Goal: Information Seeking & Learning: Find specific fact

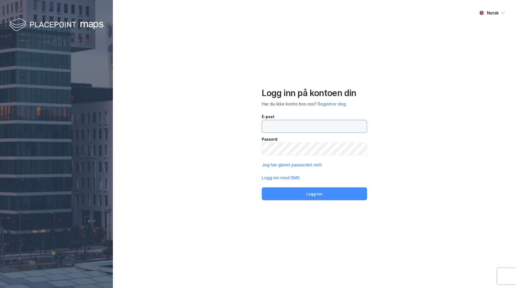
click at [289, 130] on input "email" at bounding box center [314, 126] width 105 height 12
type input "[PERSON_NAME]"
click at [298, 121] on input "email" at bounding box center [314, 126] width 105 height 12
click at [293, 130] on input "[PERSON_NAME]" at bounding box center [314, 126] width 105 height 12
type input "[PERSON_NAME][EMAIL_ADDRESS][DOMAIN_NAME]"
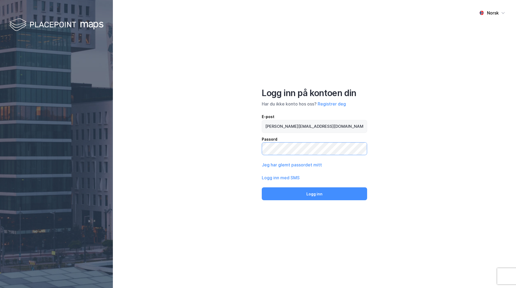
click at [262, 187] on button "Logg inn" at bounding box center [314, 193] width 105 height 13
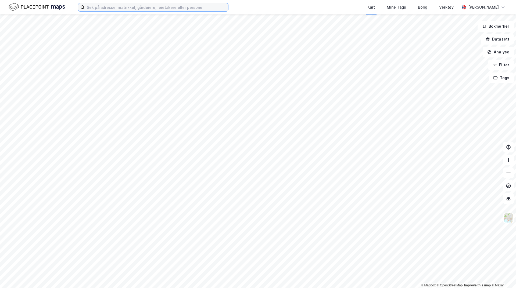
click at [161, 10] on input at bounding box center [156, 7] width 143 height 8
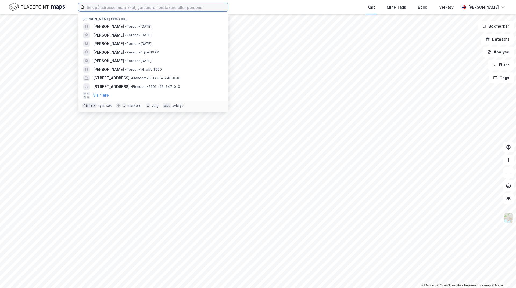
click at [157, 9] on input at bounding box center [156, 7] width 143 height 8
click at [157, 9] on input "hausmanns" at bounding box center [153, 7] width 137 height 8
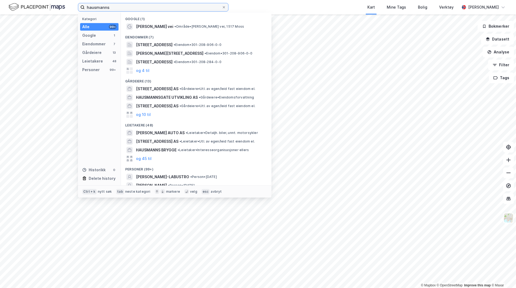
click at [138, 8] on input "hausmanns" at bounding box center [153, 7] width 137 height 8
type input "h"
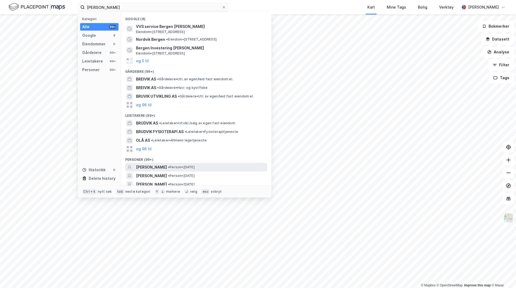
click at [168, 165] on span "• Person • [DATE]" at bounding box center [181, 167] width 27 height 4
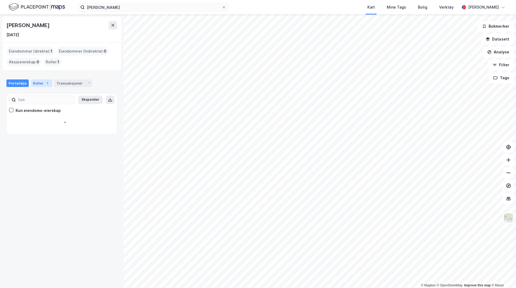
click at [45, 82] on div "1" at bounding box center [47, 83] width 5 height 5
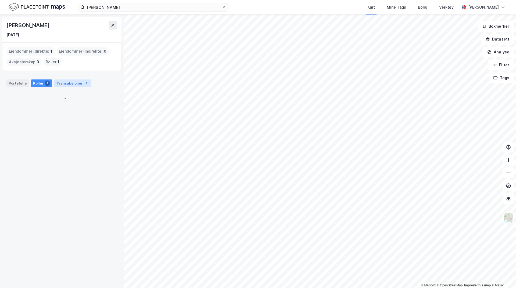
click at [72, 84] on div "Transaksjoner 1" at bounding box center [72, 83] width 37 height 8
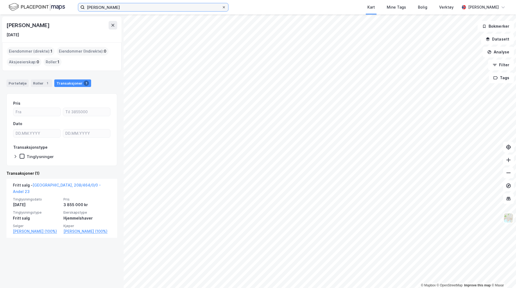
click at [111, 4] on input "[PERSON_NAME]" at bounding box center [153, 7] width 137 height 8
click at [111, 6] on input "[PERSON_NAME]" at bounding box center [153, 7] width 137 height 8
click at [112, 7] on input "[PERSON_NAME]" at bounding box center [153, 7] width 137 height 8
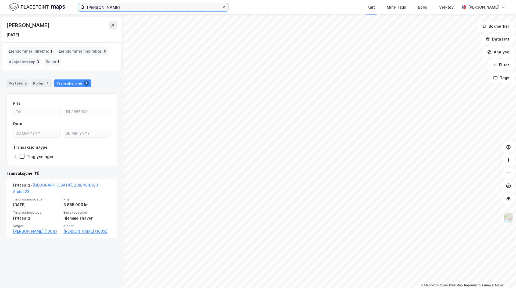
click at [112, 7] on input "[PERSON_NAME]" at bounding box center [153, 7] width 137 height 8
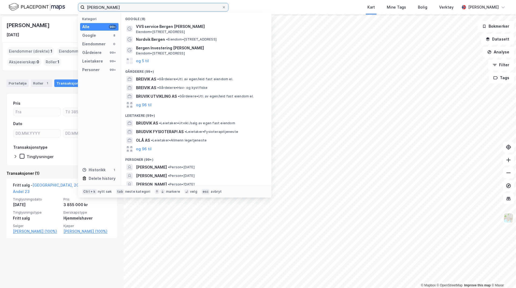
click at [111, 6] on input "[PERSON_NAME]" at bounding box center [153, 7] width 137 height 8
click at [113, 8] on input "[PERSON_NAME]" at bounding box center [153, 7] width 137 height 8
drag, startPoint x: 110, startPoint y: 8, endPoint x: 88, endPoint y: 5, distance: 21.6
click at [88, 5] on input "[PERSON_NAME]" at bounding box center [153, 7] width 137 height 8
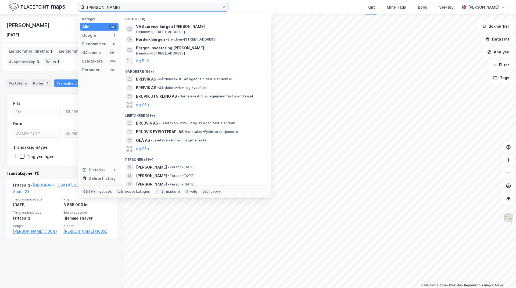
type input "O"
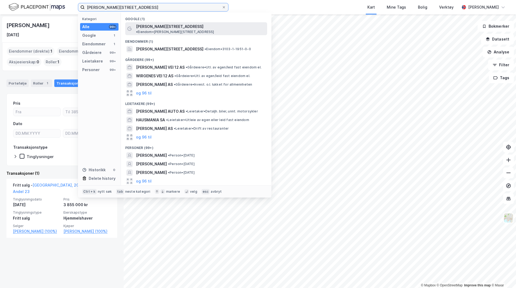
type input "[PERSON_NAME][STREET_ADDRESS]"
click at [138, 30] on span "[PERSON_NAME][STREET_ADDRESS]" at bounding box center [169, 26] width 67 height 6
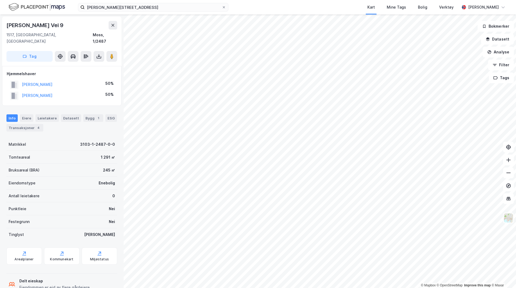
drag, startPoint x: 74, startPoint y: 25, endPoint x: 0, endPoint y: 22, distance: 74.4
click at [0, 22] on div "Torgny Segerstedts Vei 9 1517, [GEOGRAPHIC_DATA], [GEOGRAPHIC_DATA], 1/2487 Tag…" at bounding box center [62, 151] width 124 height 274
copy div "[PERSON_NAME] Vei 9"
click at [77, 25] on div "[PERSON_NAME] Vei 9" at bounding box center [61, 25] width 111 height 9
